Goal: Navigation & Orientation: Understand site structure

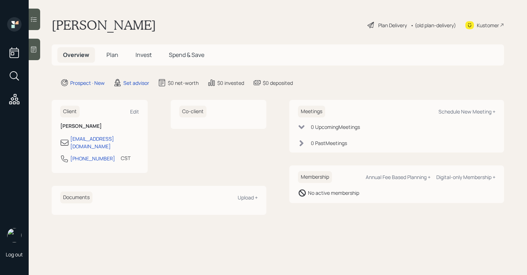
click at [29, 52] on div at bounding box center [34, 50] width 11 height 22
click at [37, 52] on icon at bounding box center [33, 49] width 7 height 7
